Goal: Task Accomplishment & Management: Complete application form

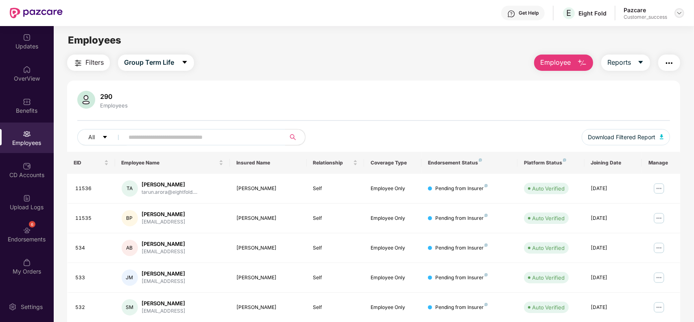
click at [679, 14] on img at bounding box center [679, 13] width 7 height 7
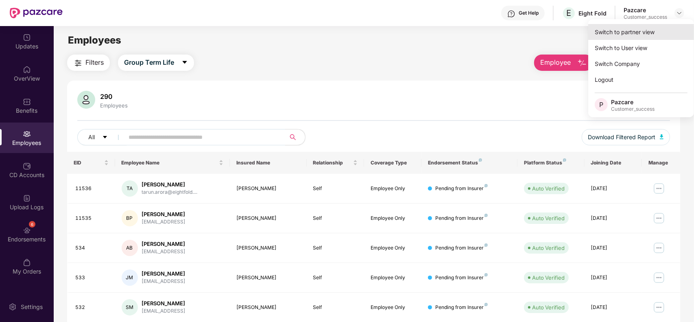
click at [659, 29] on div "Switch to partner view" at bounding box center [642, 32] width 106 height 16
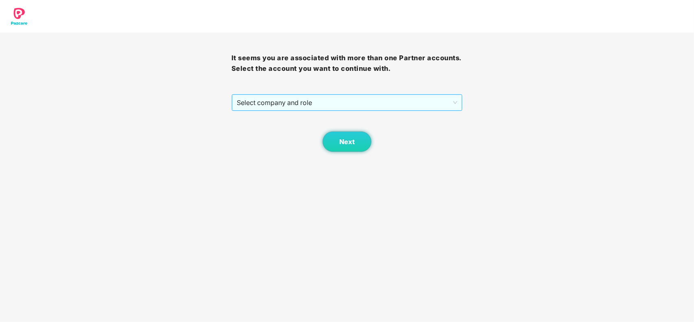
click at [352, 95] on span "Select company and role" at bounding box center [347, 102] width 221 height 15
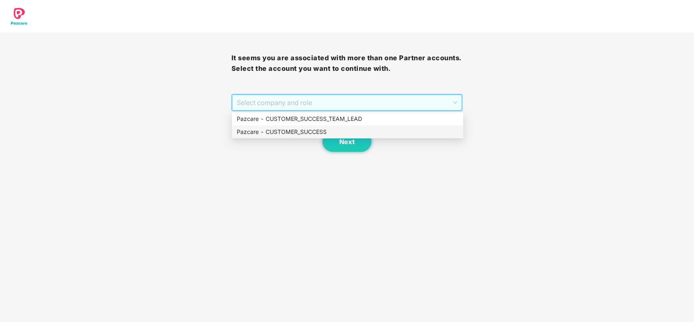
click at [259, 127] on div "Pazcare - CUSTOMER_SUCCESS" at bounding box center [348, 131] width 222 height 9
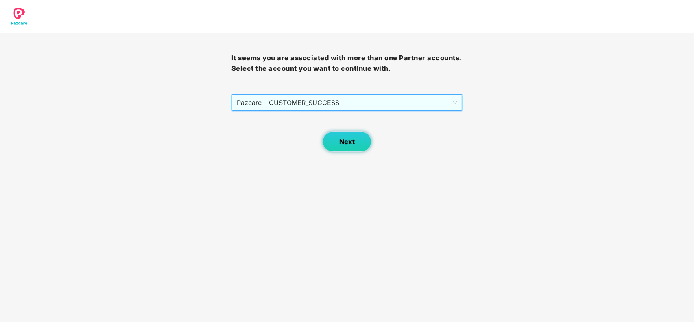
click at [326, 138] on button "Next" at bounding box center [347, 141] width 49 height 20
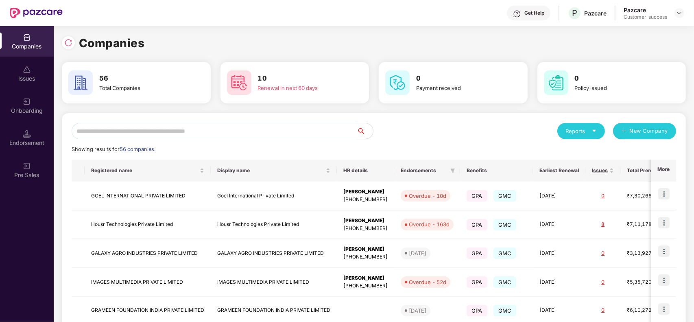
click at [261, 125] on input "text" at bounding box center [214, 131] width 285 height 16
type input "**"
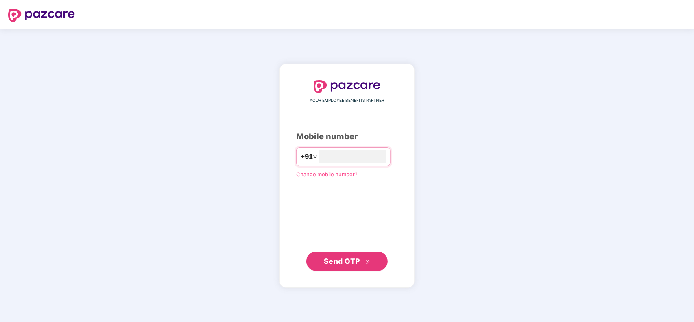
type input "**********"
click at [359, 263] on span "Send OTP" at bounding box center [342, 260] width 36 height 9
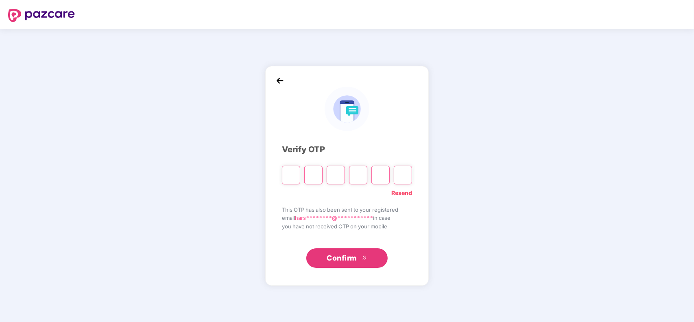
type input "*"
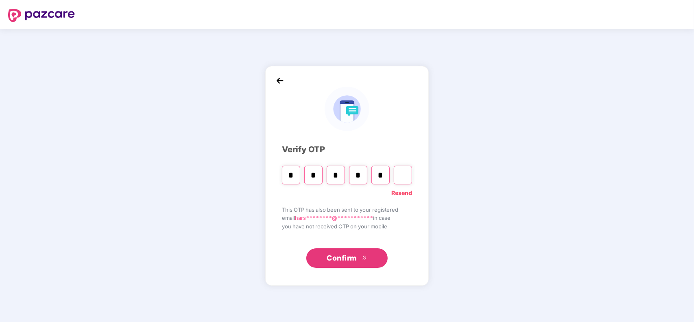
type input "*"
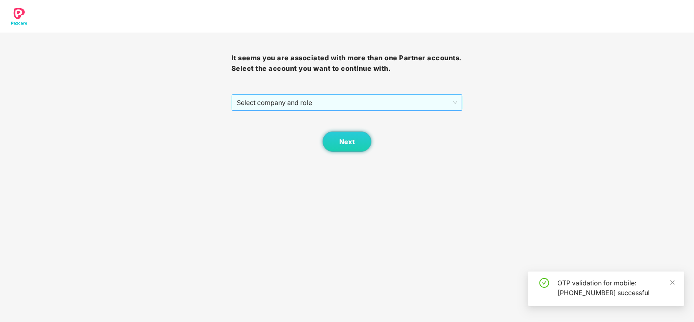
click at [247, 101] on span "Select company and role" at bounding box center [347, 102] width 221 height 15
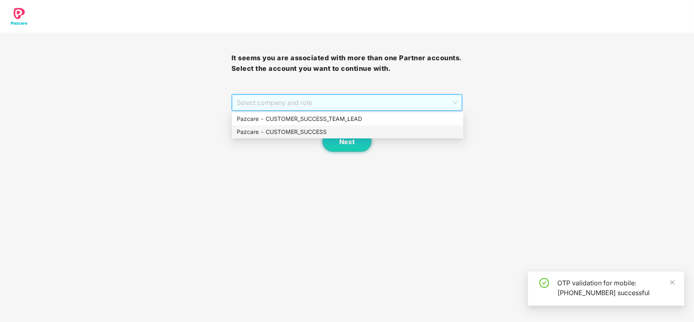
click at [250, 130] on div "Pazcare - CUSTOMER_SUCCESS" at bounding box center [348, 131] width 222 height 9
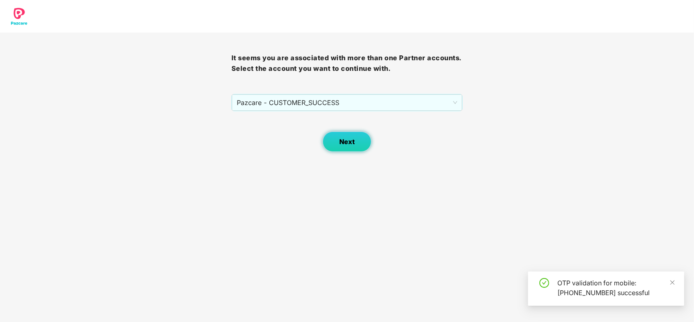
click at [360, 142] on button "Next" at bounding box center [347, 141] width 49 height 20
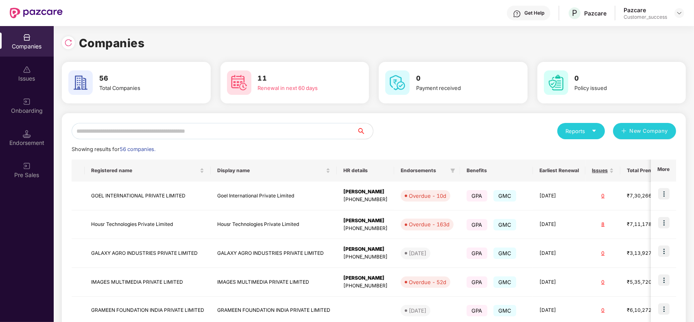
click at [225, 129] on input "text" at bounding box center [214, 131] width 285 height 16
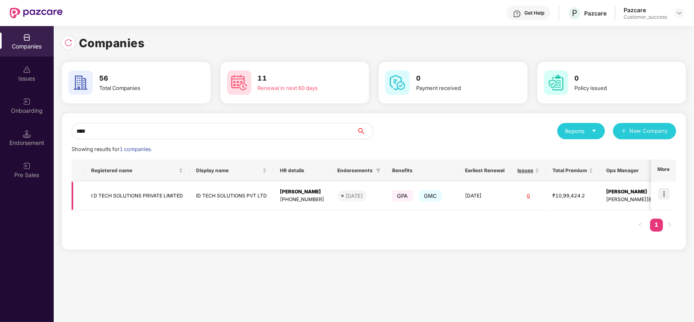
type input "****"
click at [663, 194] on img at bounding box center [664, 193] width 11 height 11
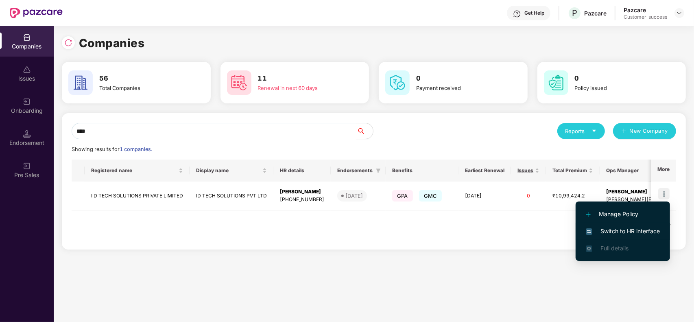
click at [627, 234] on span "Switch to HR interface" at bounding box center [623, 231] width 74 height 9
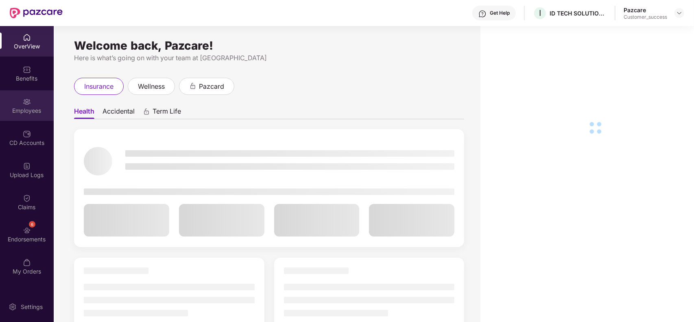
click at [35, 113] on div "Employees" at bounding box center [27, 111] width 54 height 8
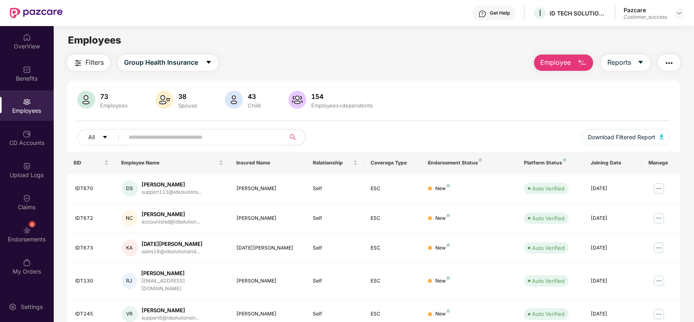
click at [567, 61] on span "Employee" at bounding box center [556, 62] width 31 height 10
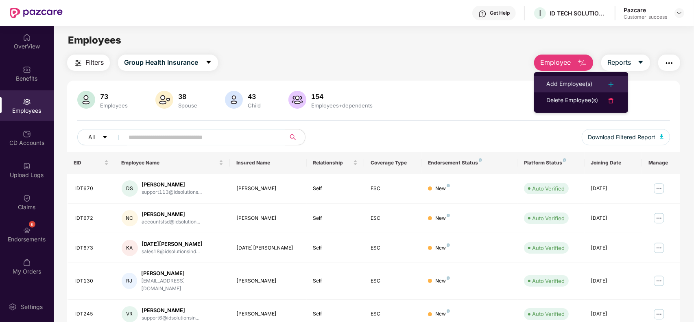
click at [566, 78] on li "Add Employee(s)" at bounding box center [581, 84] width 94 height 16
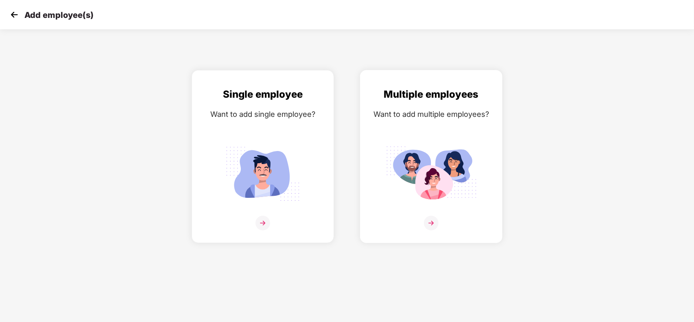
click at [407, 137] on div "Multiple employees Want to add multiple employees?" at bounding box center [431, 164] width 125 height 154
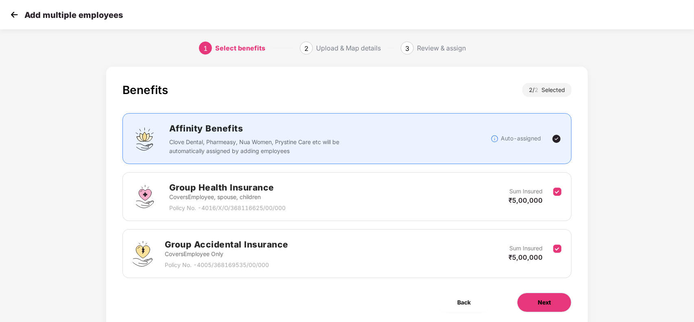
click at [542, 300] on span "Next" at bounding box center [544, 302] width 13 height 9
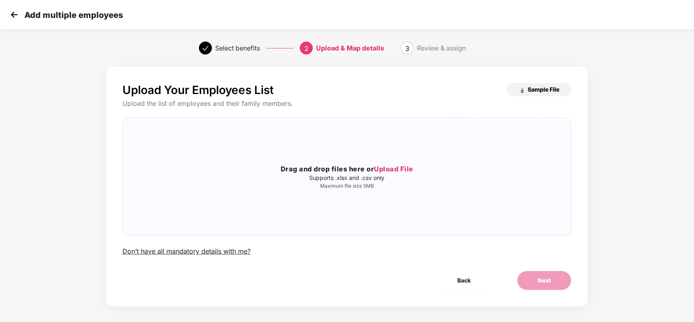
click at [530, 83] on button "Sample File" at bounding box center [539, 89] width 65 height 13
click at [367, 237] on div "Upload Your Employees List Sample File Upload the list of employees and their f…" at bounding box center [348, 169] width 450 height 173
click at [387, 178] on p "Supports .xlsx and .csv only" at bounding box center [347, 178] width 449 height 7
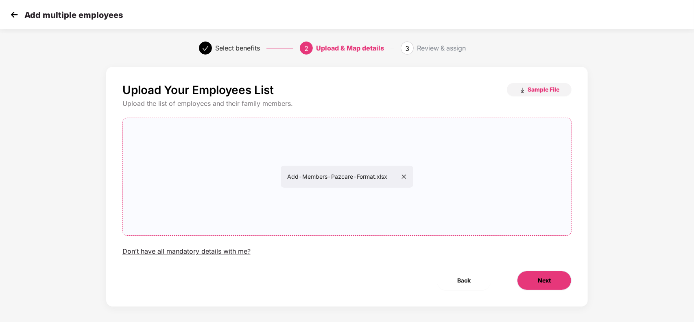
click at [552, 281] on button "Next" at bounding box center [544, 281] width 55 height 20
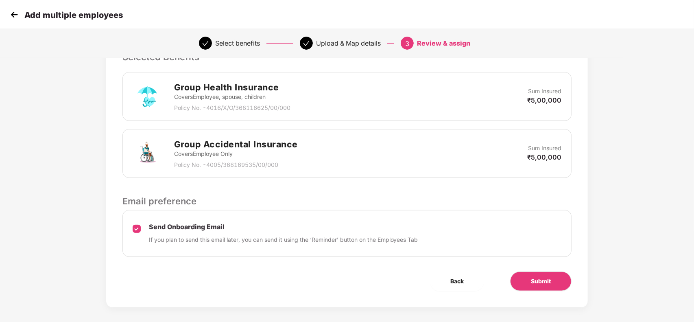
scroll to position [190, 0]
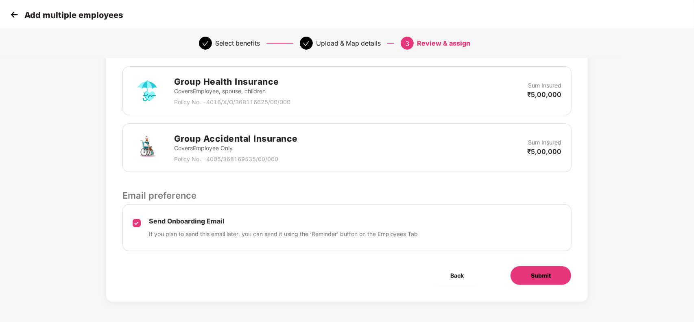
click at [554, 278] on button "Submit" at bounding box center [540, 276] width 61 height 20
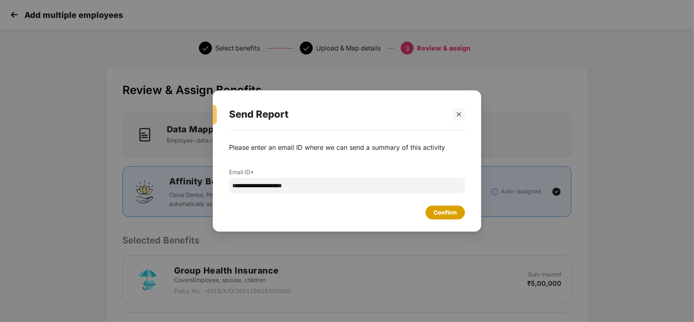
click at [449, 212] on div "Confirm" at bounding box center [445, 212] width 23 height 9
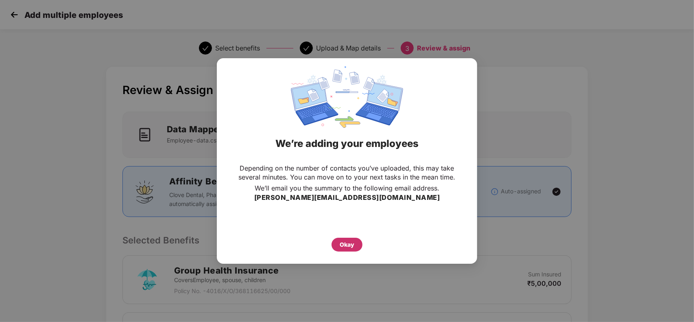
click at [347, 241] on div "Okay" at bounding box center [347, 244] width 15 height 9
